Goal: Communication & Community: Ask a question

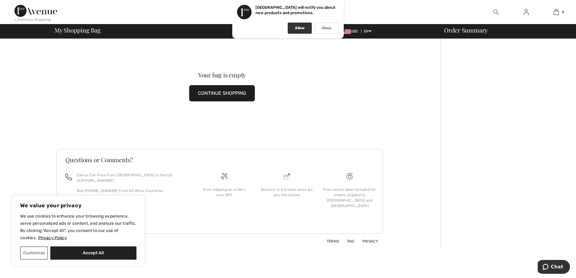
click at [297, 30] on p "Allow" at bounding box center [300, 28] width 10 height 5
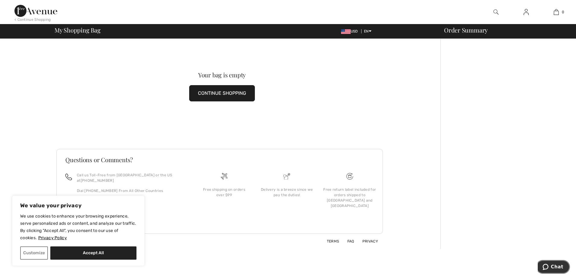
click at [558, 268] on span "Chat" at bounding box center [557, 266] width 12 height 5
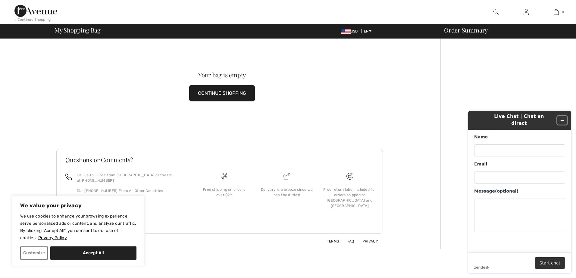
click at [562, 118] on icon "Minimize widget" at bounding box center [562, 120] width 4 height 4
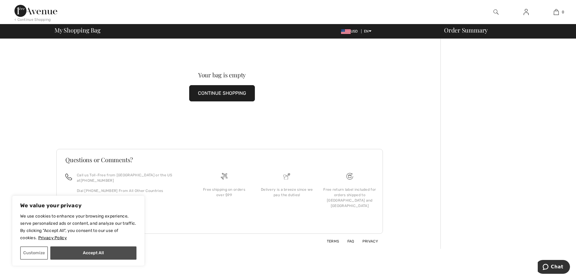
click at [117, 256] on button "Accept All" at bounding box center [93, 253] width 86 height 13
checkbox input "true"
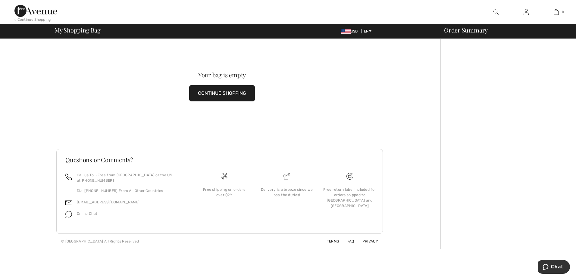
click at [527, 12] on img at bounding box center [525, 11] width 5 height 7
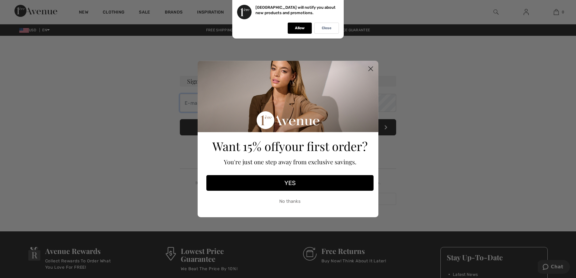
type input "[PERSON_NAME][EMAIL_ADDRESS][PERSON_NAME][DOMAIN_NAME]"
click at [371, 68] on icon "Close dialog" at bounding box center [371, 69] width 4 height 4
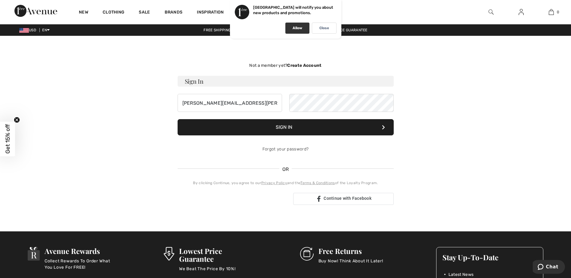
click at [299, 27] on p "Allow" at bounding box center [298, 28] width 10 height 5
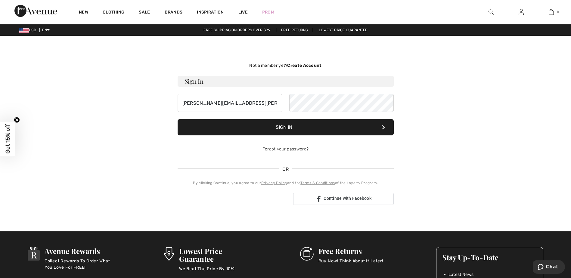
click at [307, 129] on button "Sign In" at bounding box center [286, 127] width 216 height 16
click at [286, 128] on button "Sign In" at bounding box center [286, 127] width 216 height 16
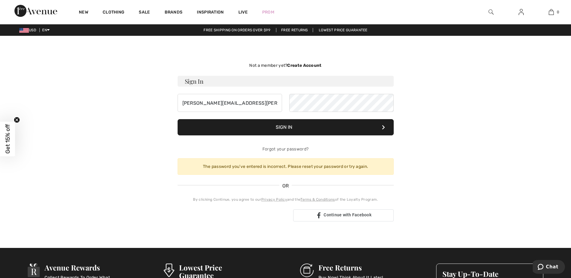
click at [386, 129] on button "Sign In" at bounding box center [286, 127] width 216 height 16
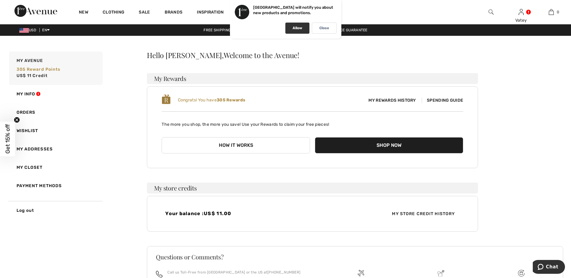
click at [296, 33] on div "Allow" at bounding box center [297, 28] width 24 height 11
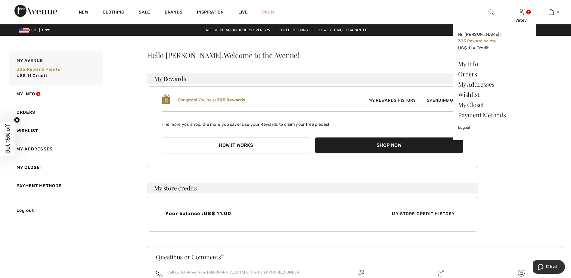
click at [524, 11] on link at bounding box center [521, 12] width 5 height 6
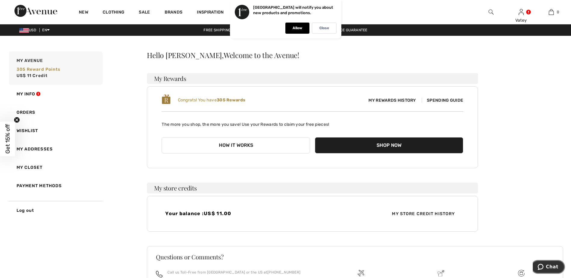
click at [548, 263] on button "Chat" at bounding box center [548, 267] width 34 height 14
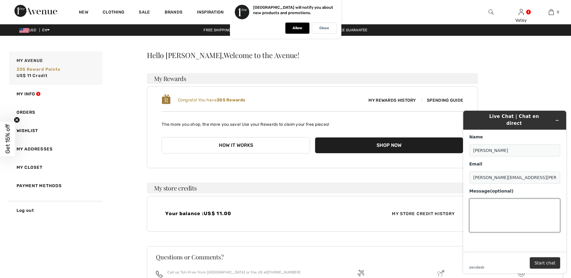
click at [516, 215] on textarea "Message (optional)" at bounding box center [514, 216] width 91 height 34
click at [294, 26] on div "Allow" at bounding box center [297, 28] width 24 height 11
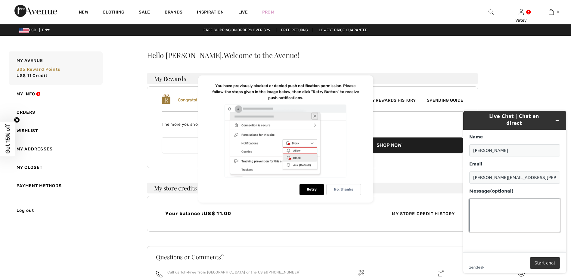
click at [496, 203] on textarea "Message (optional)" at bounding box center [514, 216] width 91 height 34
type textarea "hello, may I chat with [PERSON_NAME] please"
click at [542, 262] on button "Start chat" at bounding box center [545, 262] width 30 height 11
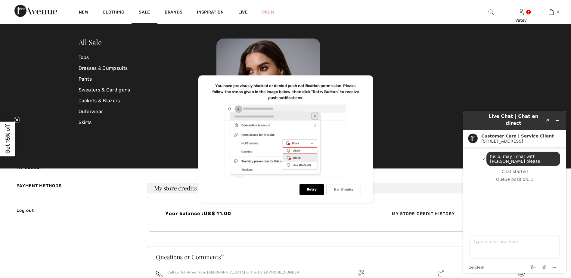
click at [374, 42] on div at bounding box center [354, 91] width 276 height 104
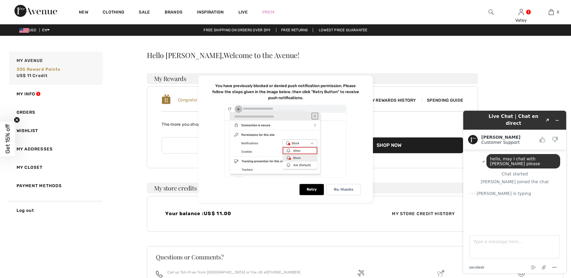
click at [465, 62] on div "Hello [PERSON_NAME], Welcome to the Avenue! My Rewards Congrats! You have 305 R…" at bounding box center [312, 141] width 331 height 180
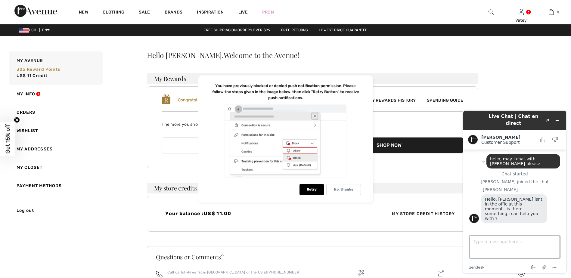
click at [522, 241] on textarea "Type a message here..." at bounding box center [515, 247] width 90 height 23
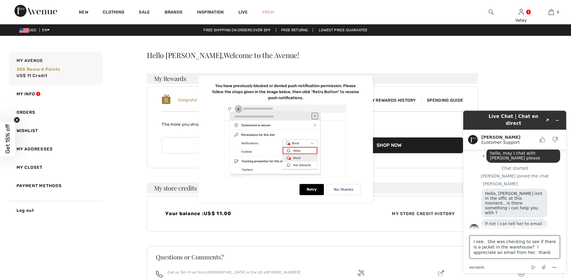
type textarea "I see. She was checking to see if there is a jacket in the warehouse? I appreci…"
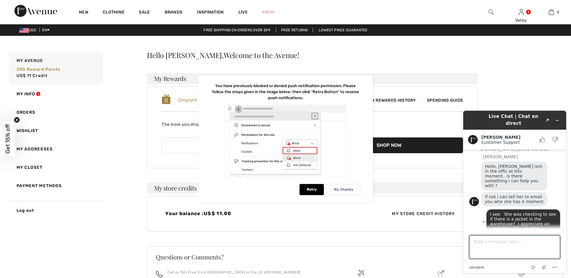
click at [365, 56] on div "Hello [PERSON_NAME], Welcome to the Avenue!" at bounding box center [312, 54] width 331 height 7
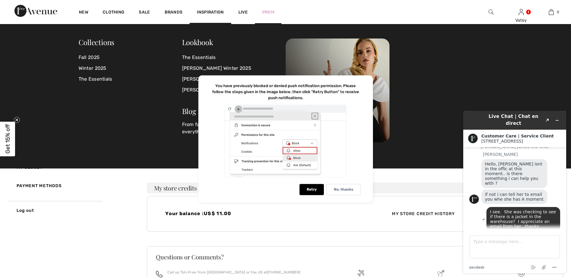
scroll to position [89, 0]
